Goal: Information Seeking & Learning: Learn about a topic

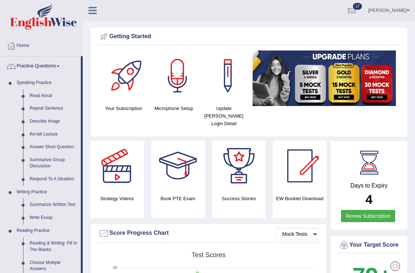
click at [56, 63] on link "Practice Questions" at bounding box center [40, 65] width 80 height 18
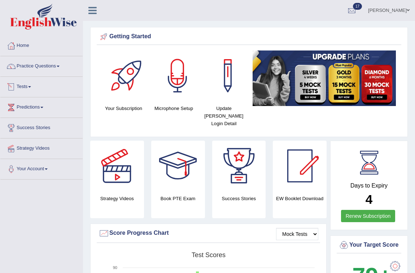
click at [31, 86] on span at bounding box center [29, 86] width 3 height 1
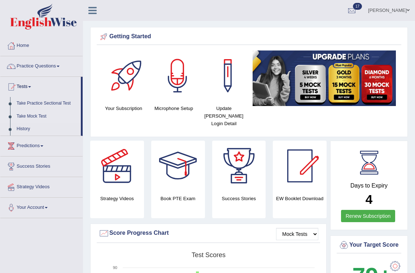
click at [37, 116] on link "Take Mock Test" at bounding box center [46, 116] width 67 height 13
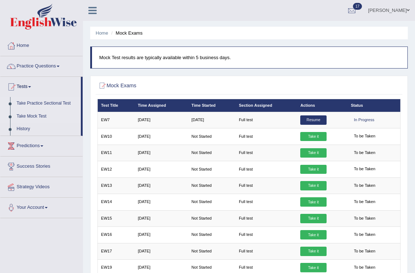
click at [58, 103] on link "Take Practice Sectional Test" at bounding box center [46, 103] width 67 height 13
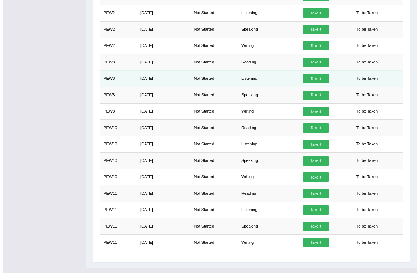
scroll to position [402, 0]
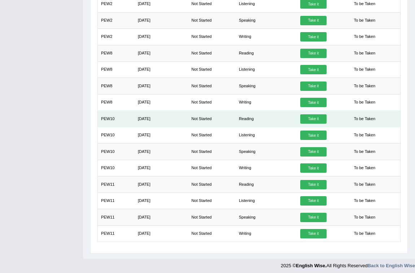
click at [246, 116] on td "Reading" at bounding box center [266, 119] width 62 height 16
click at [317, 118] on link "Take it" at bounding box center [313, 118] width 26 height 9
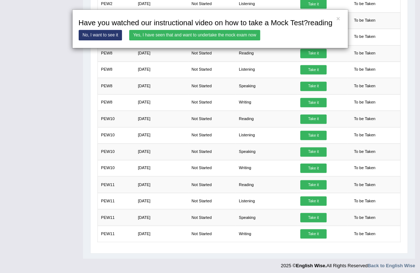
click at [238, 34] on link "Yes, I have seen that and want to undertake the mock exam now" at bounding box center [194, 35] width 131 height 10
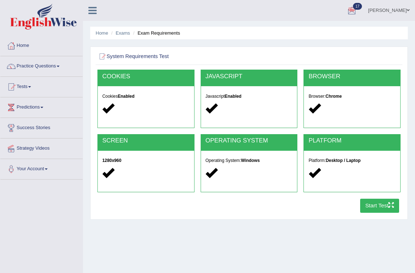
click at [388, 205] on icon "button" at bounding box center [390, 204] width 5 height 5
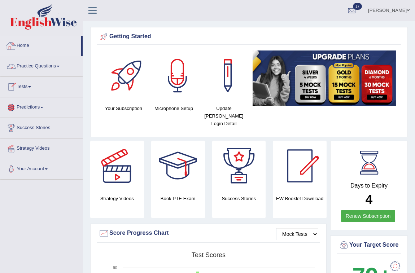
click at [58, 65] on link "Practice Questions" at bounding box center [41, 65] width 82 height 18
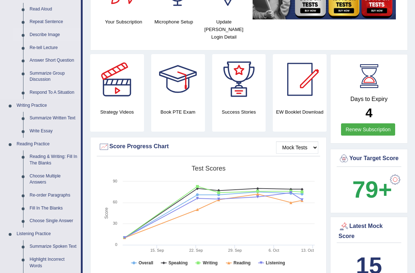
scroll to position [98, 0]
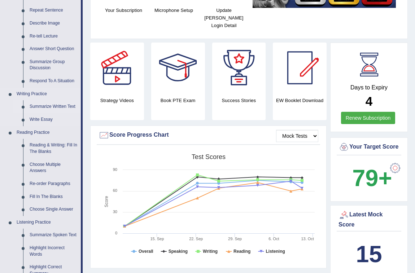
click at [47, 107] on link "Summarize Written Text" at bounding box center [53, 106] width 54 height 13
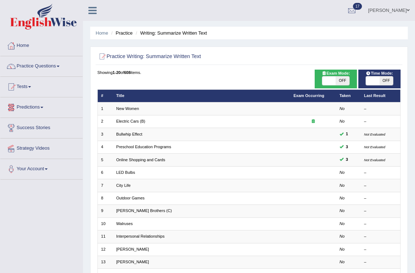
click at [32, 85] on link "Tests" at bounding box center [41, 86] width 82 height 18
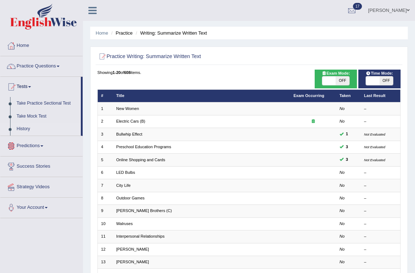
click at [22, 128] on link "History" at bounding box center [46, 129] width 67 height 13
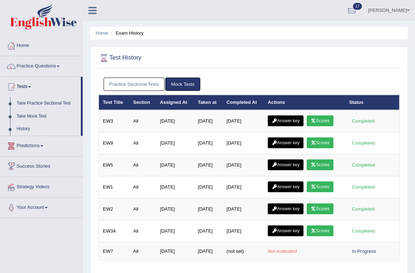
click at [130, 84] on link "Practice Sectional Tests" at bounding box center [133, 83] width 61 height 13
